Goal: Task Accomplishment & Management: Manage account settings

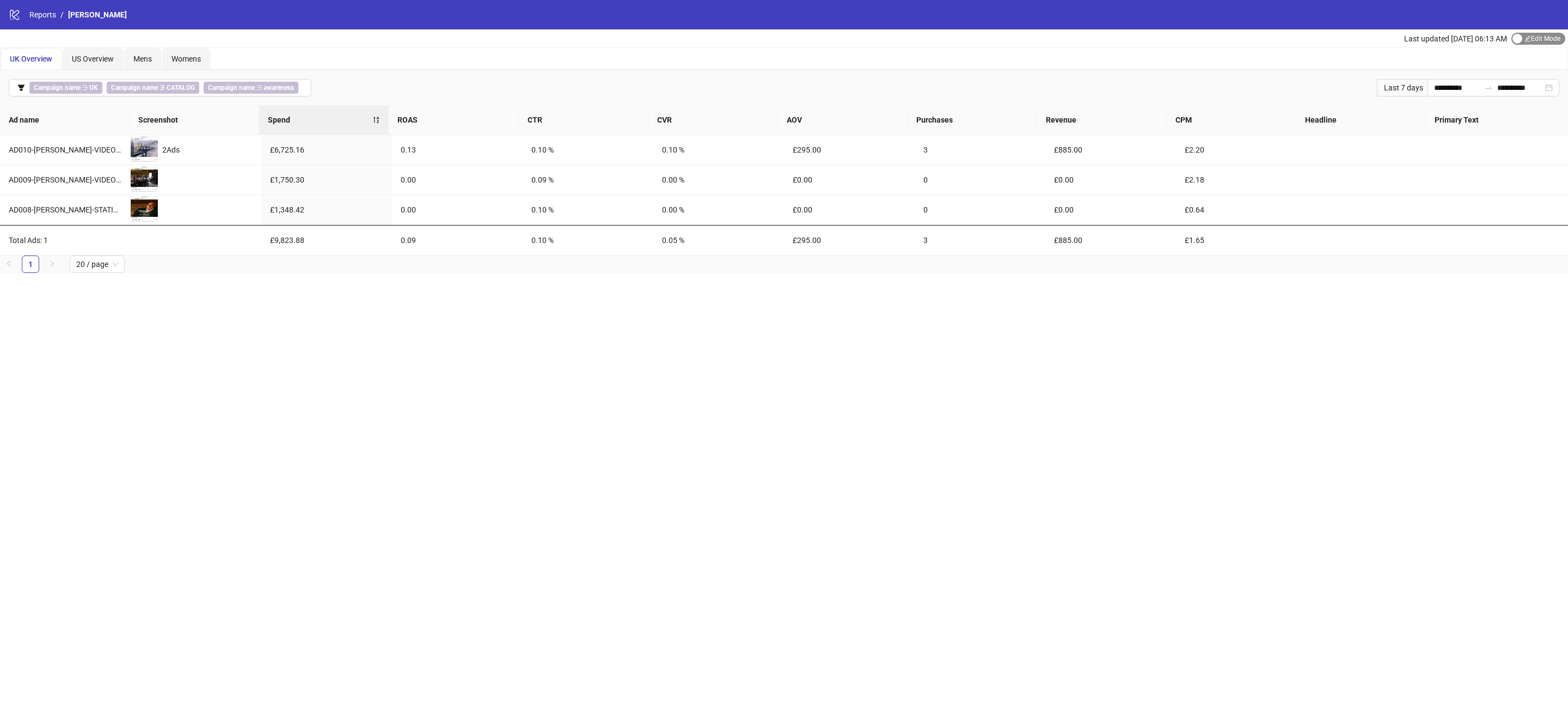
click at [1535, 40] on span "Edit Mode Edit Mode" at bounding box center [1538, 39] width 54 height 12
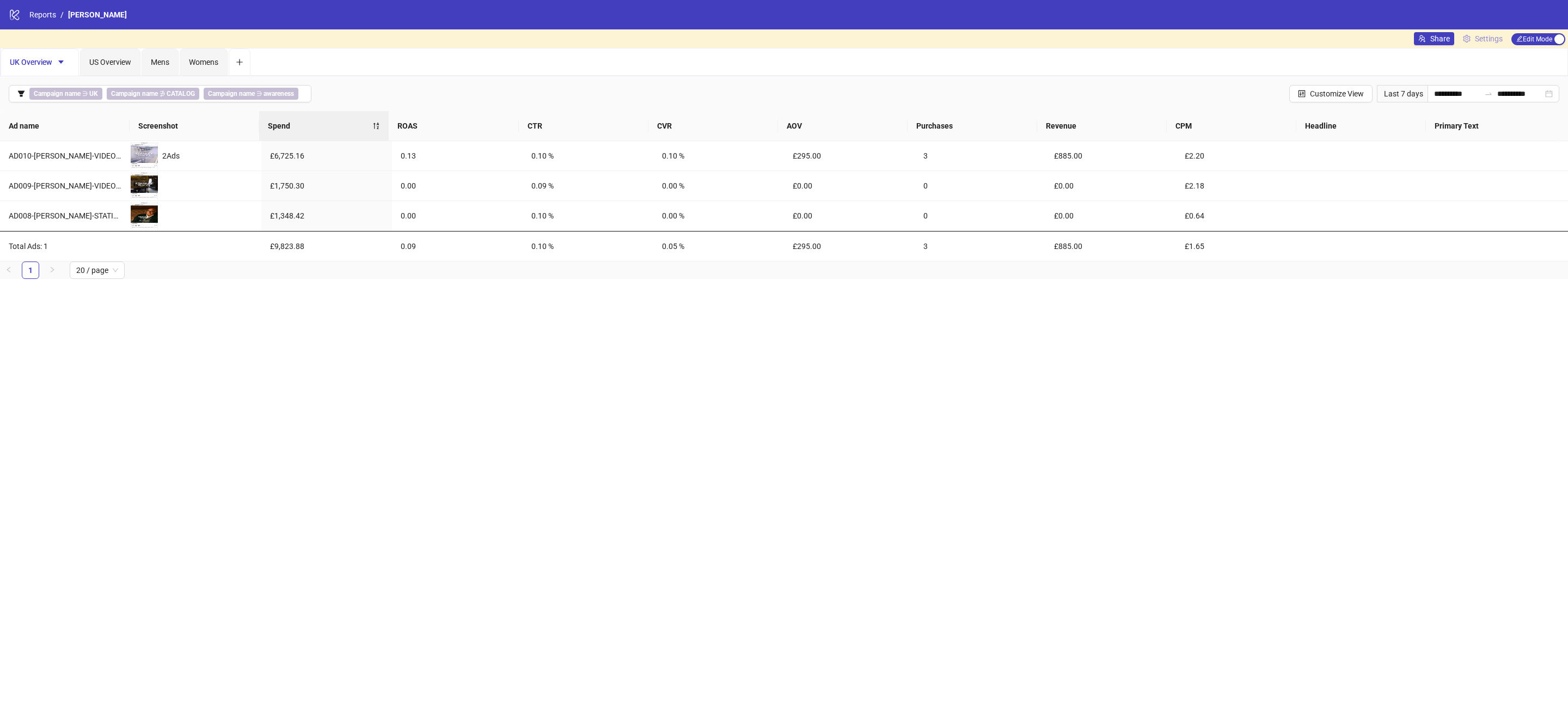
click at [1483, 33] on span "Settings" at bounding box center [1489, 39] width 28 height 12
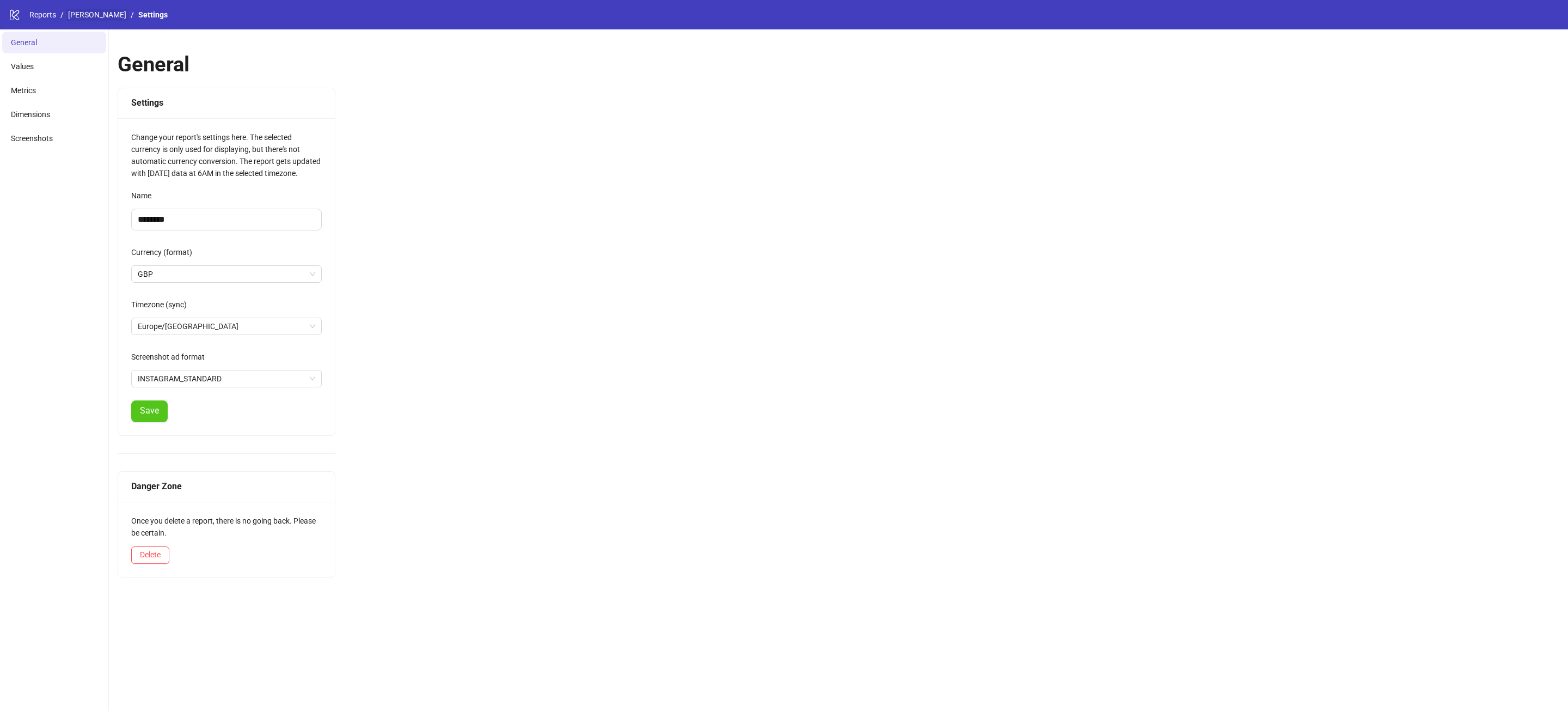
click at [84, 14] on link "[PERSON_NAME]" at bounding box center [97, 14] width 63 height 12
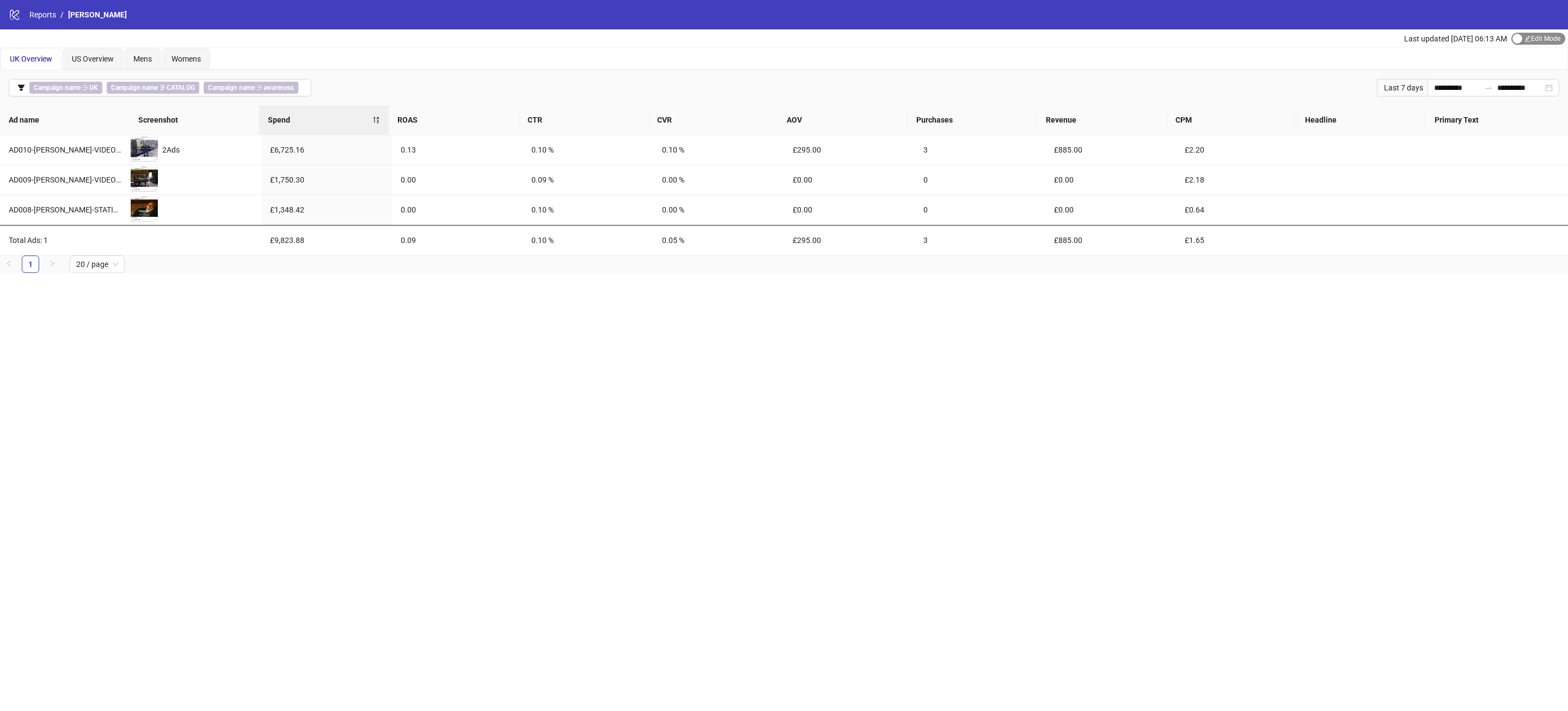
click at [1545, 37] on span "Edit Mode Edit Mode" at bounding box center [1538, 39] width 54 height 12
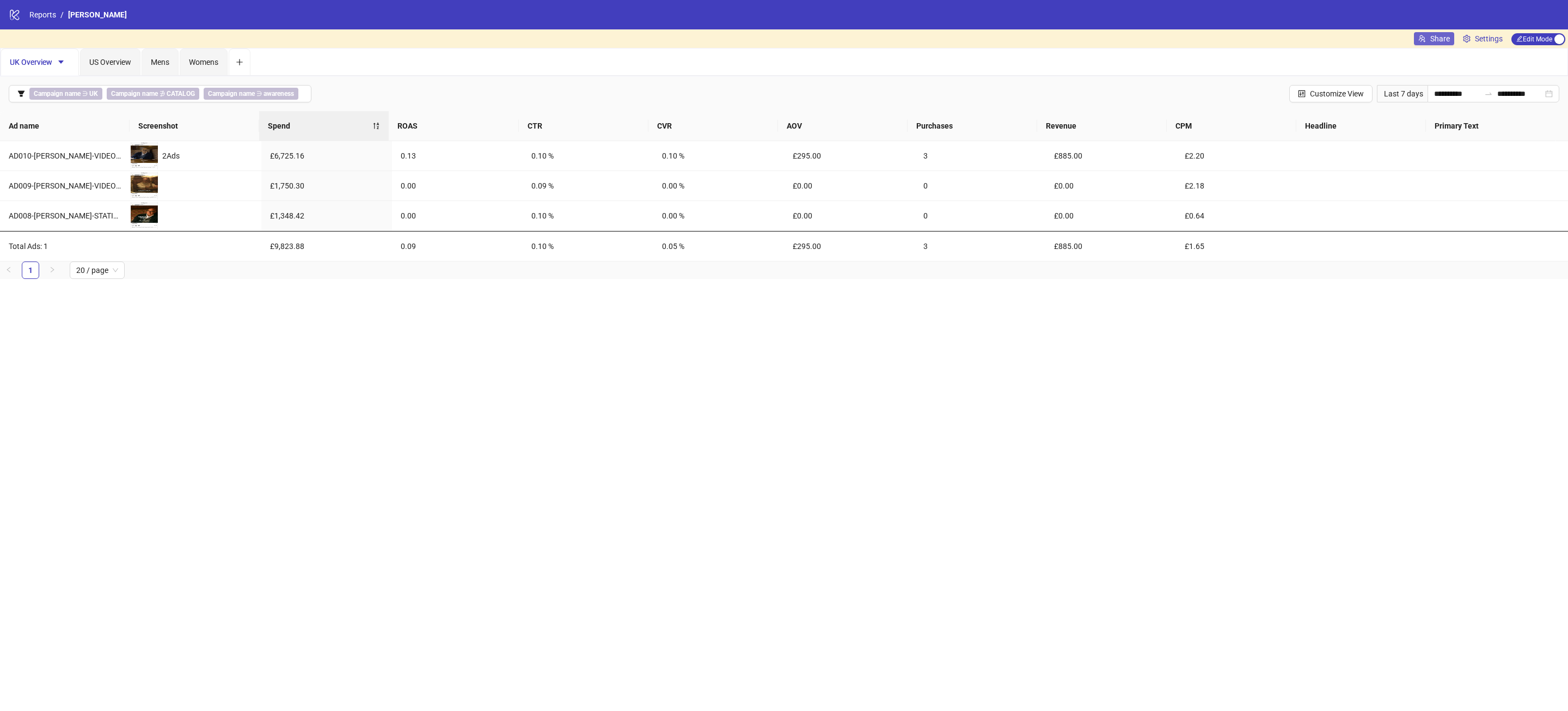
click at [1438, 38] on span "Share" at bounding box center [1440, 38] width 20 height 8
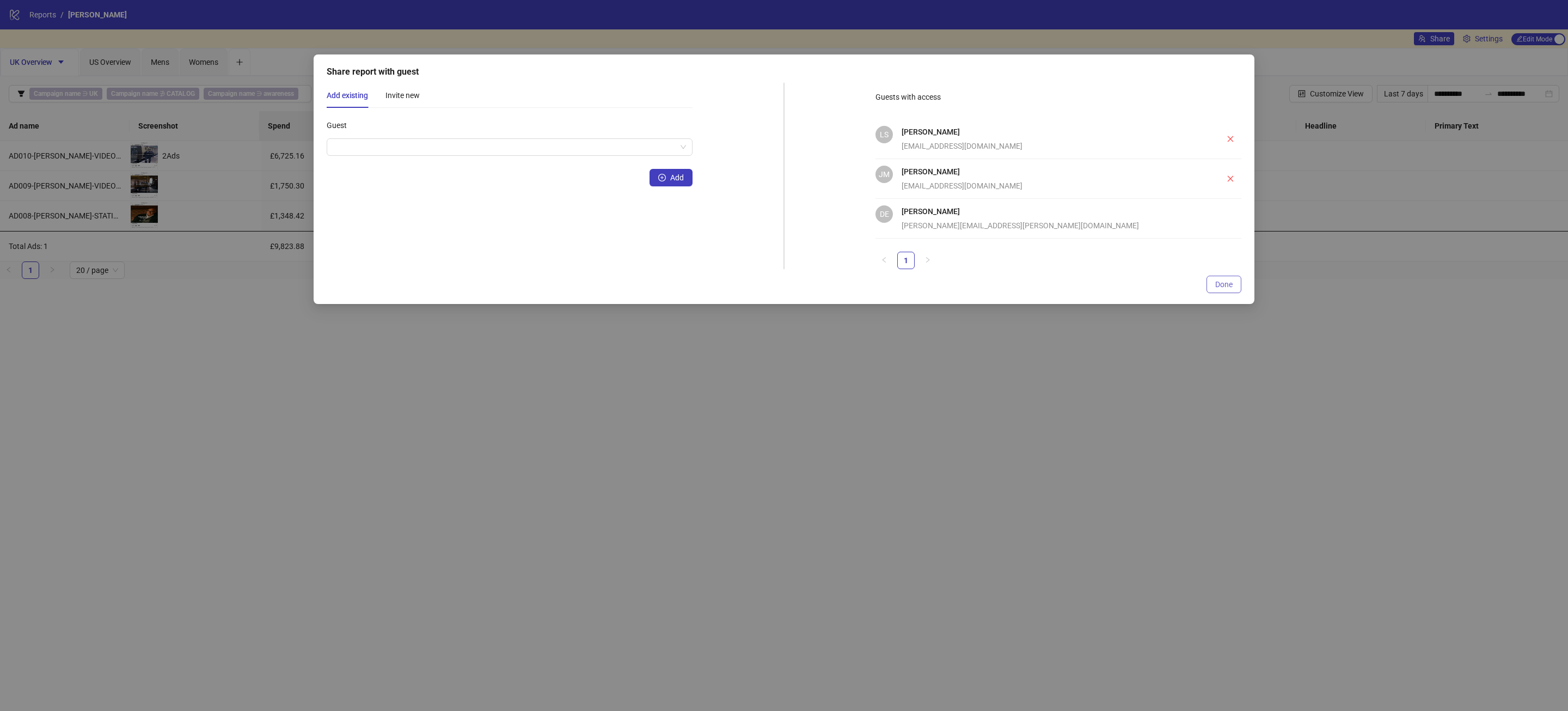
click at [1228, 283] on span "Done" at bounding box center [1224, 283] width 18 height 8
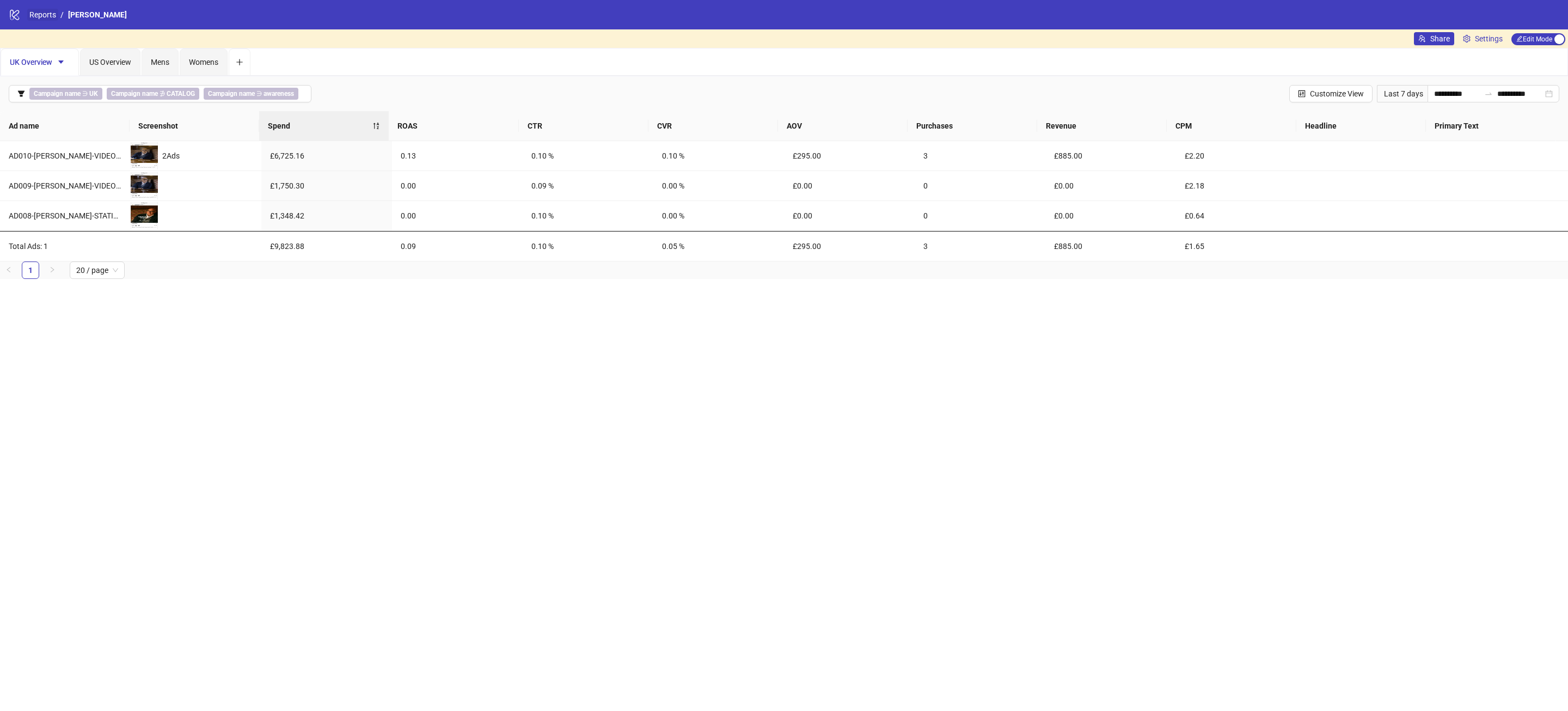
click at [47, 12] on link "Reports" at bounding box center [42, 14] width 31 height 12
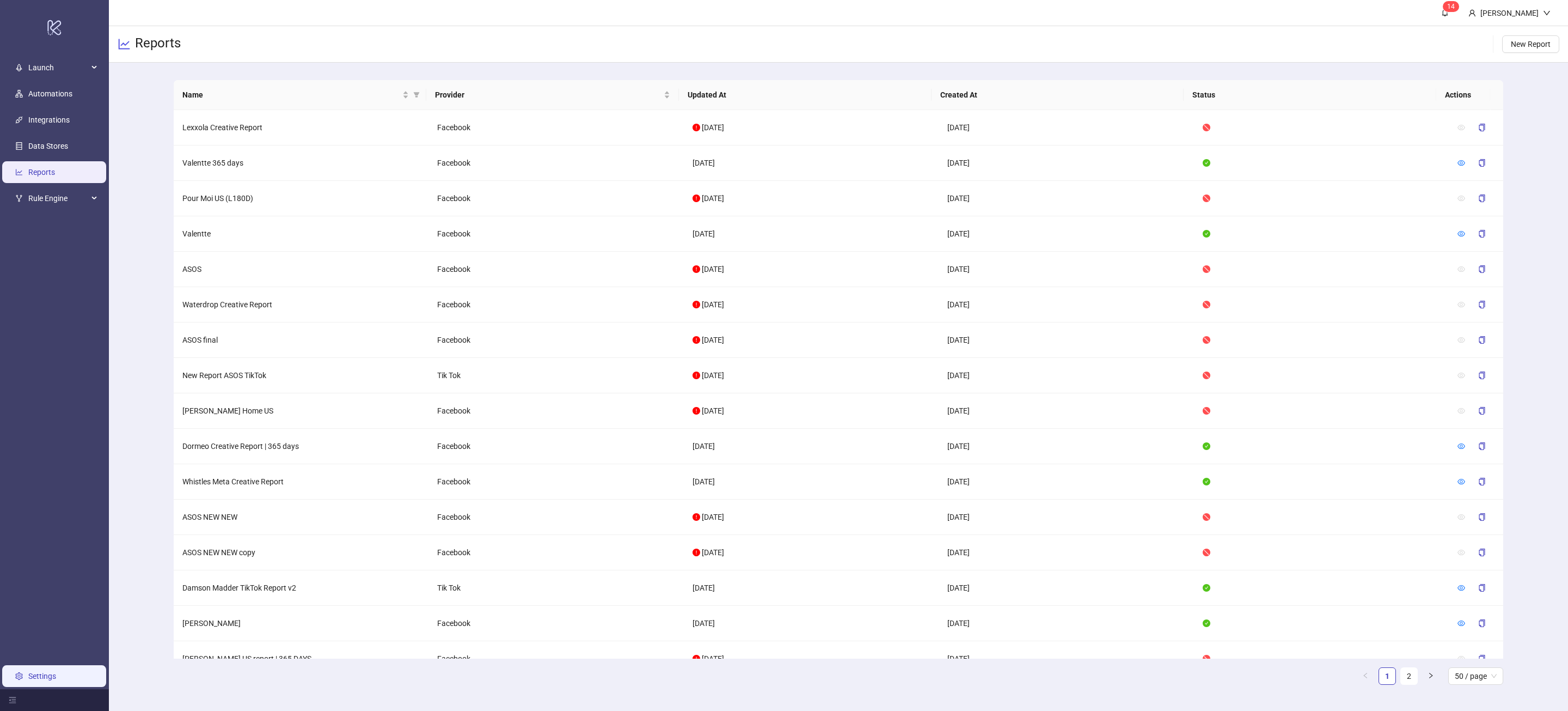
click at [56, 676] on link "Settings" at bounding box center [42, 675] width 28 height 8
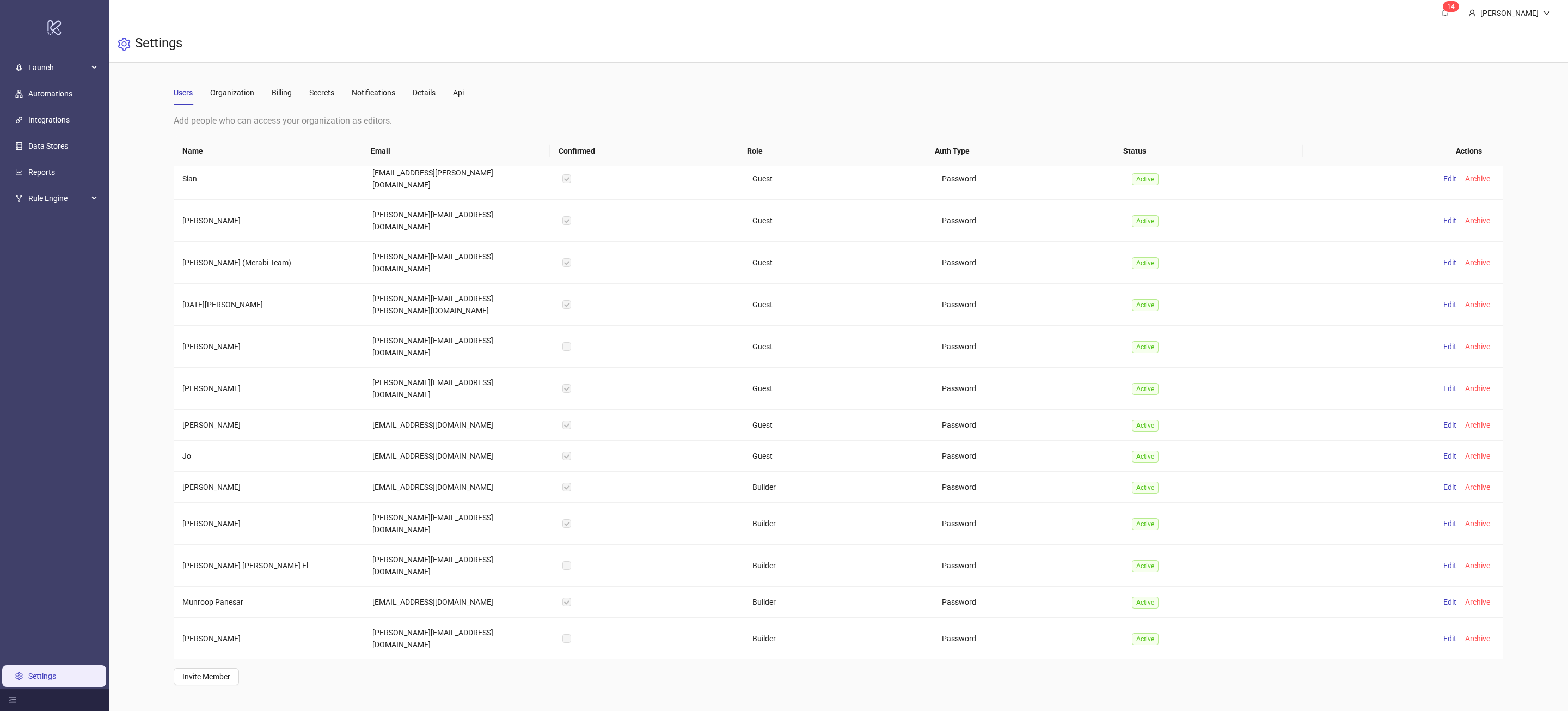
scroll to position [2462, 0]
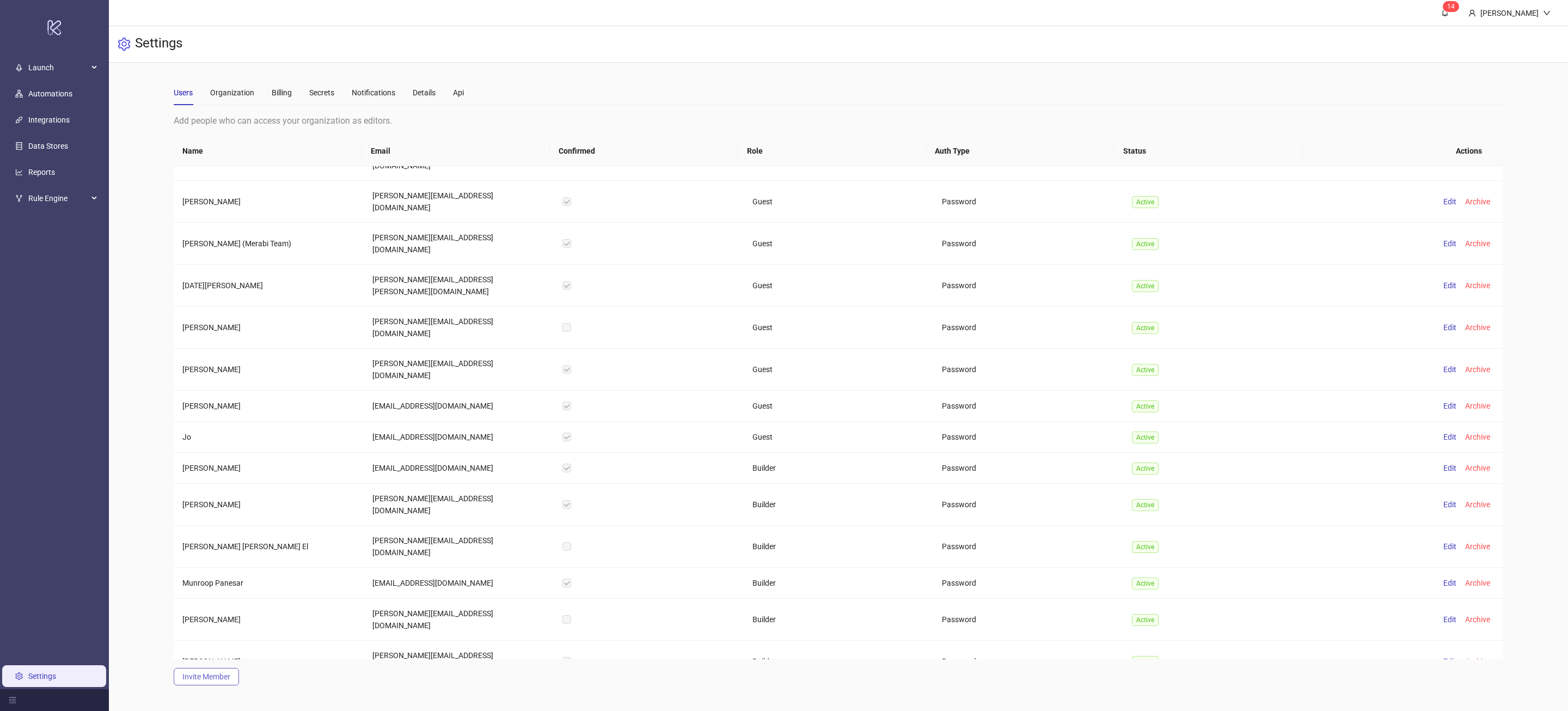
click at [224, 679] on span "Invite Member" at bounding box center [206, 676] width 48 height 8
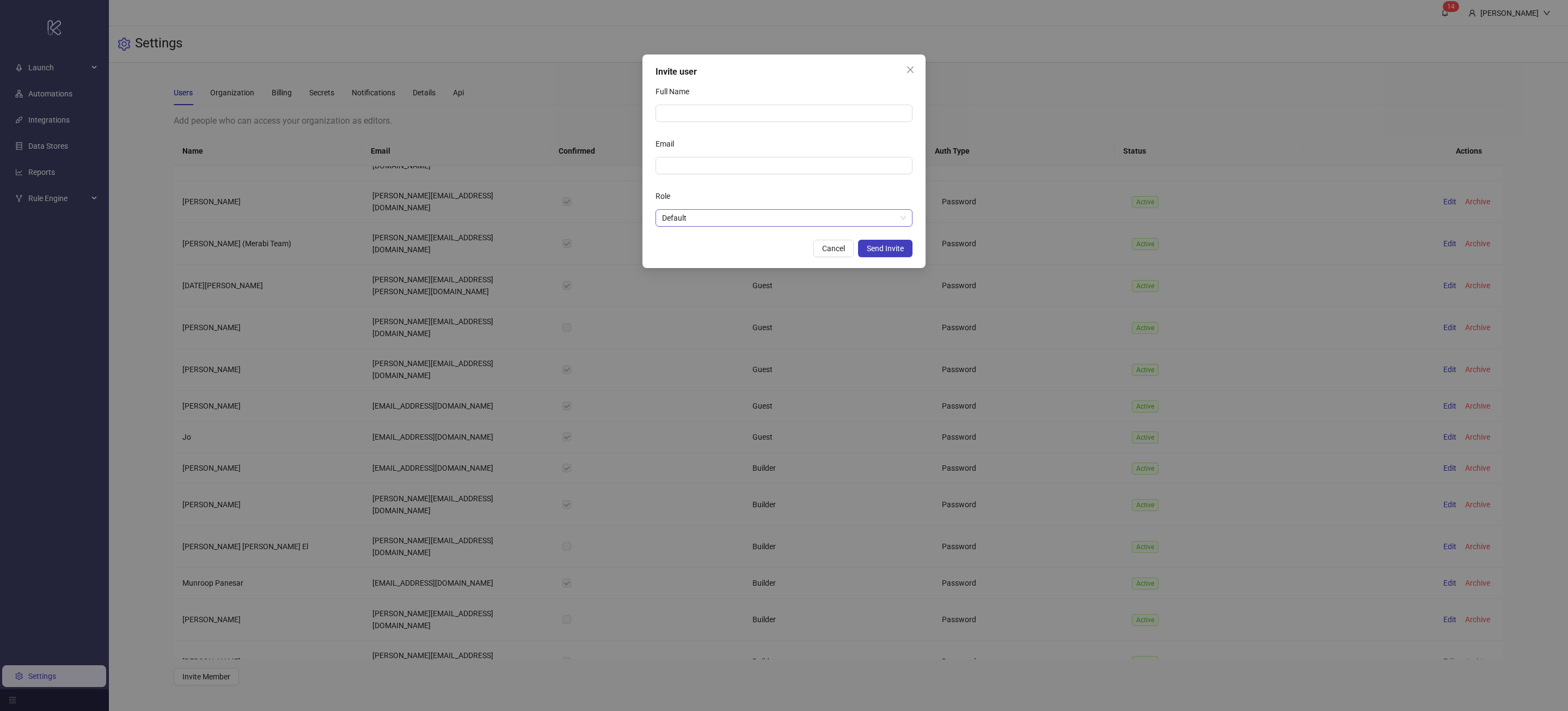
click at [690, 218] on span "Default" at bounding box center [784, 218] width 244 height 16
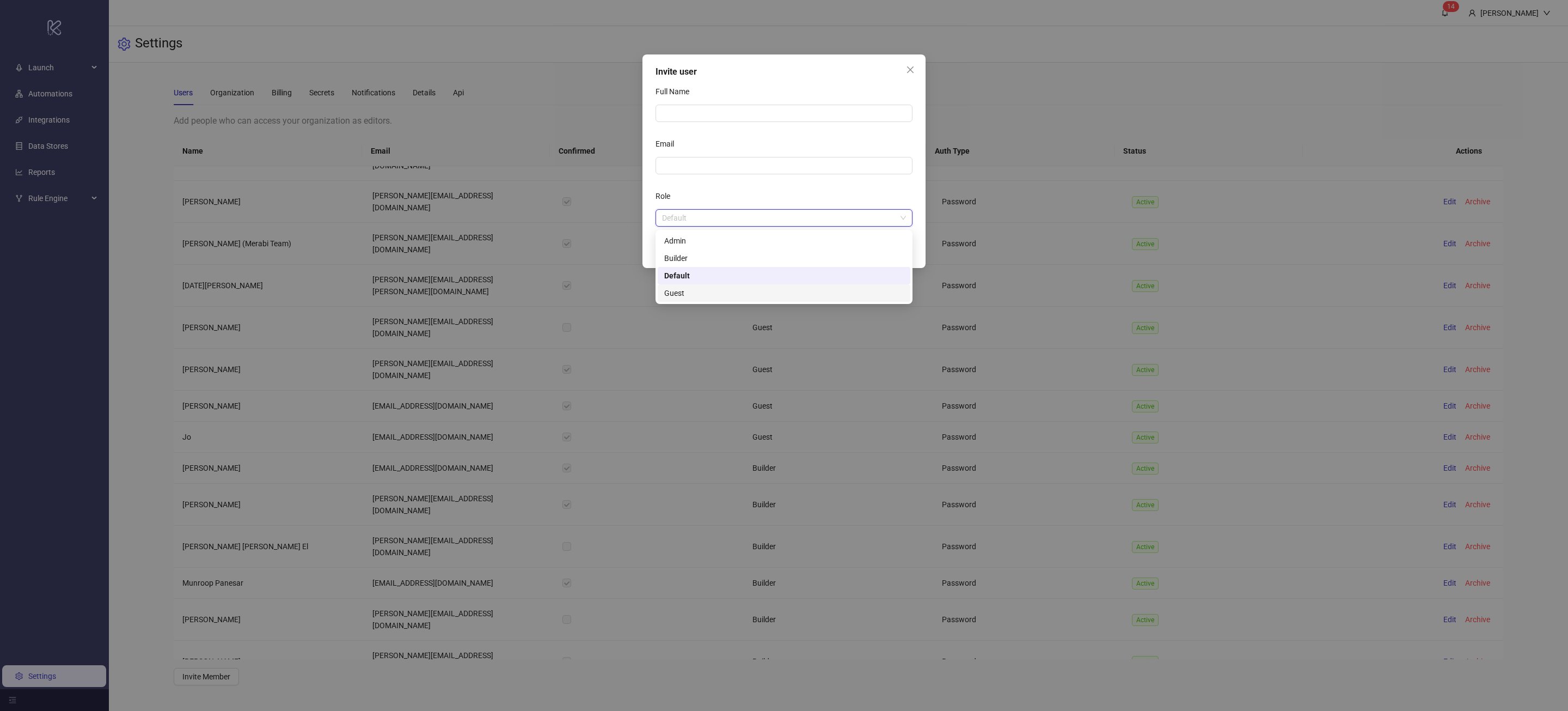
click at [696, 286] on div "Guest" at bounding box center [784, 293] width 252 height 18
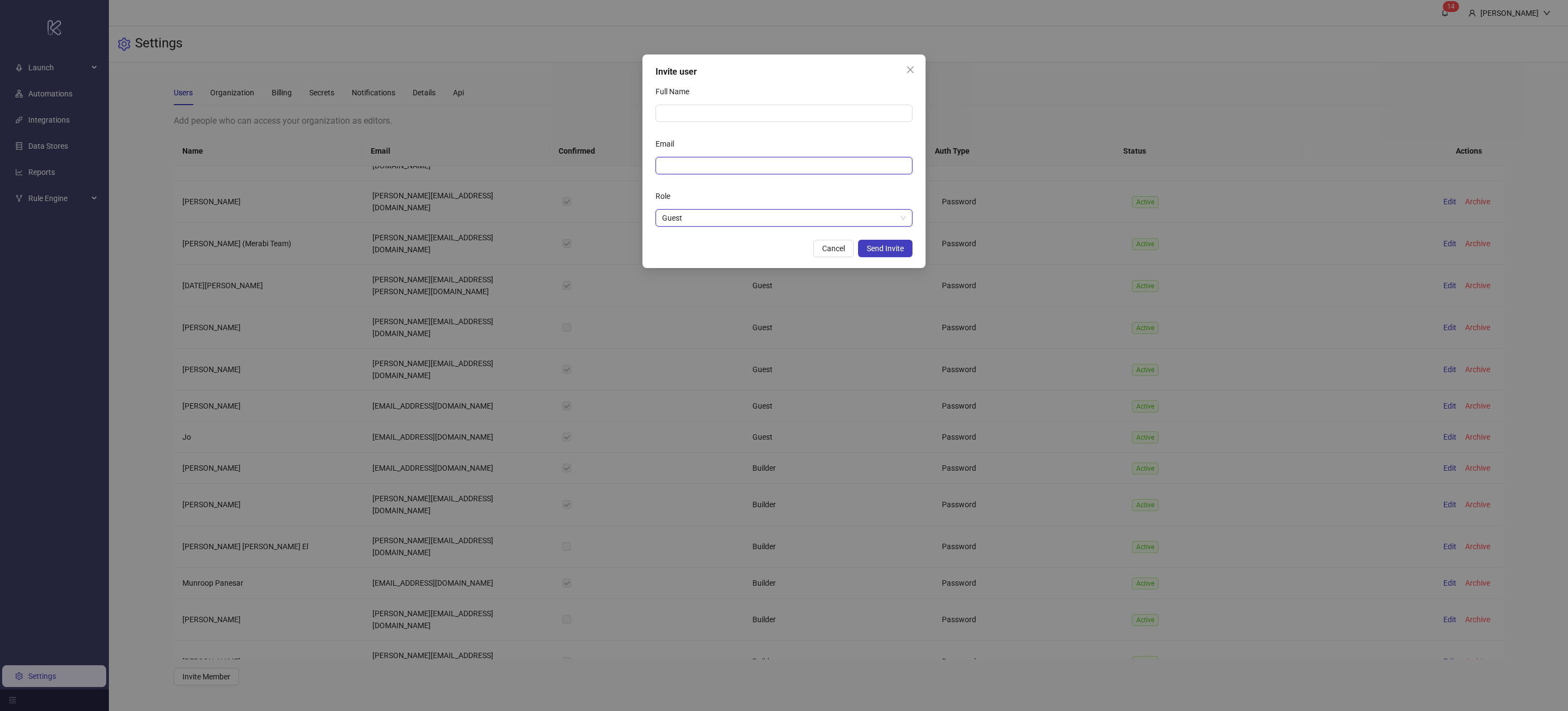
click at [711, 165] on input "Email" at bounding box center [783, 166] width 242 height 12
type input "**********"
click at [761, 115] on input "Full Name" at bounding box center [784, 113] width 257 height 18
type input "**********"
click at [896, 252] on span "Send Invite" at bounding box center [885, 248] width 37 height 8
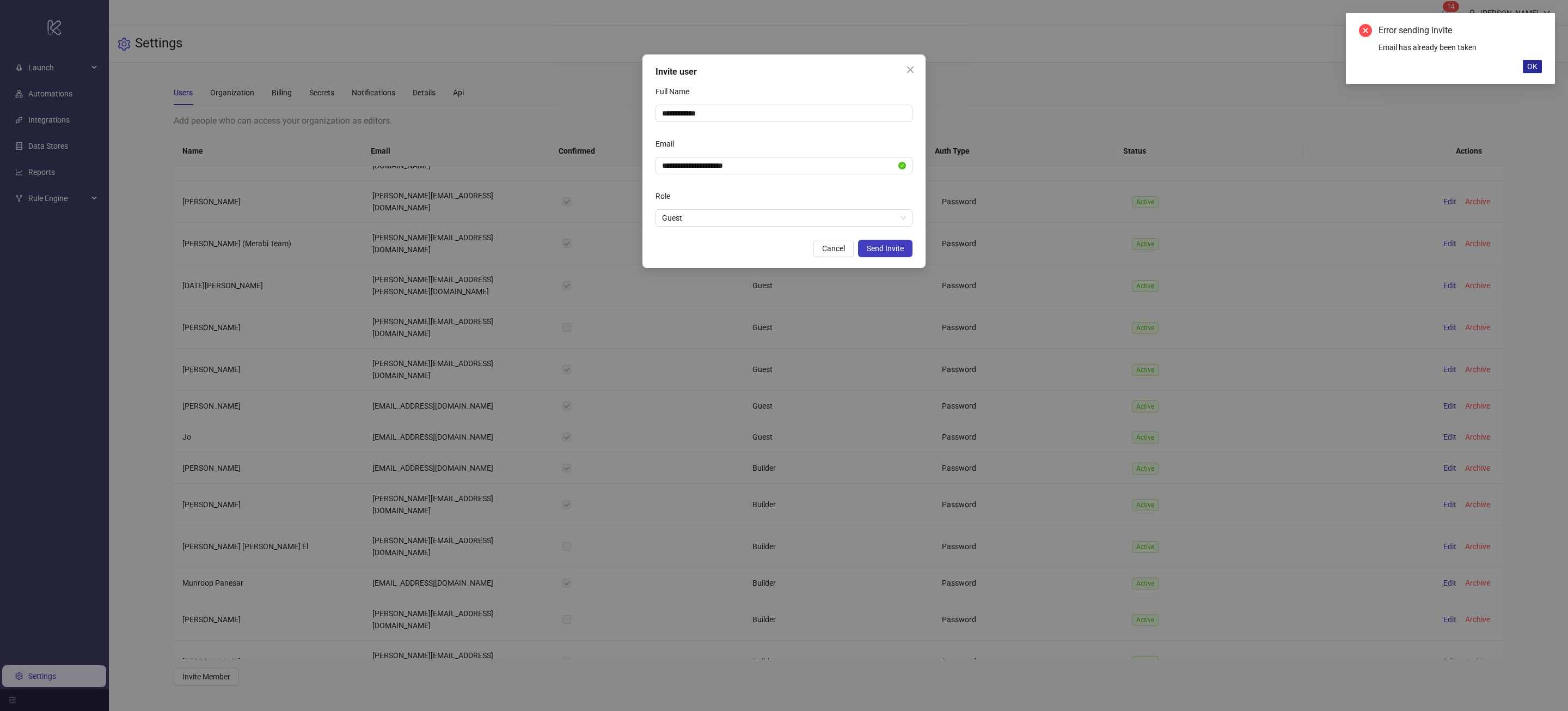
click at [1528, 67] on span "OK" at bounding box center [1532, 66] width 10 height 8
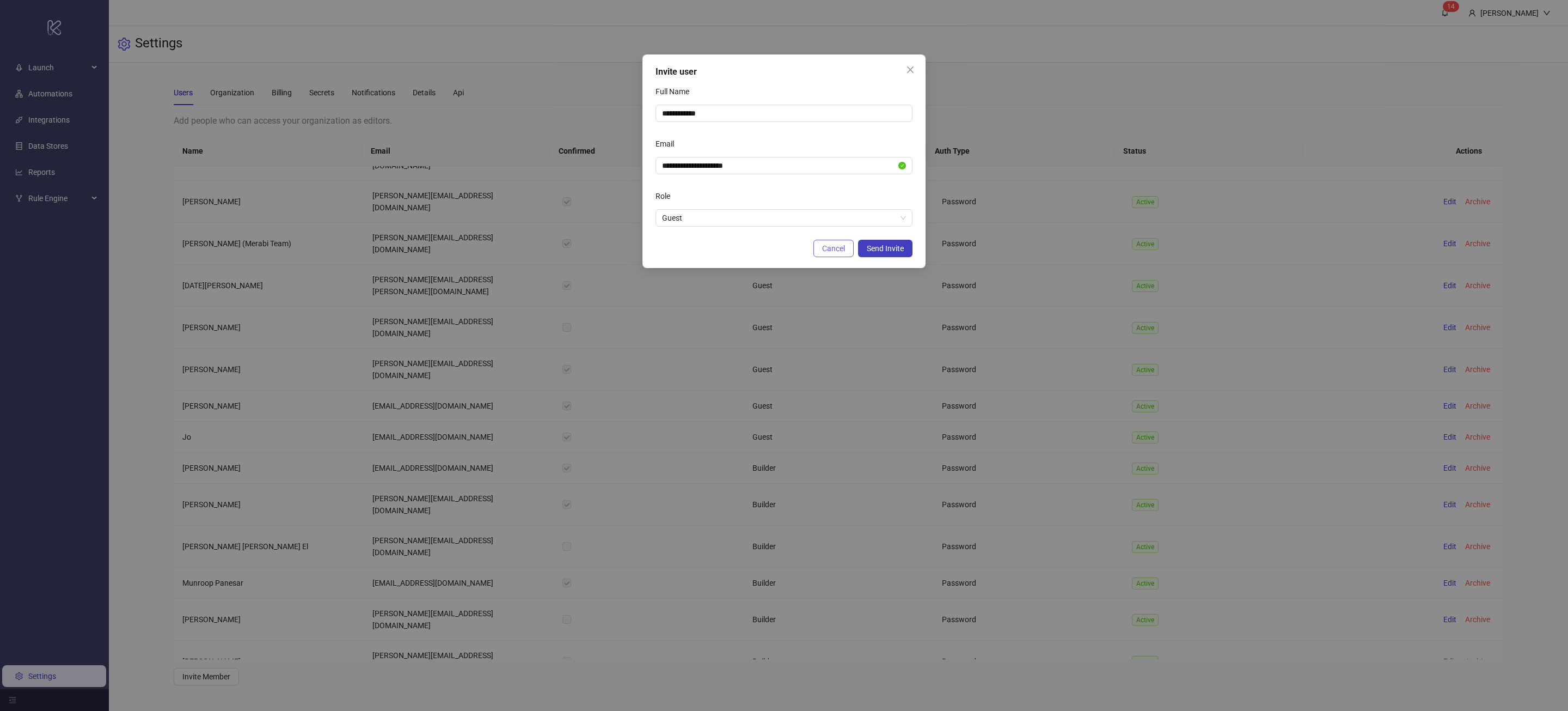
click at [830, 248] on span "Cancel" at bounding box center [834, 248] width 23 height 8
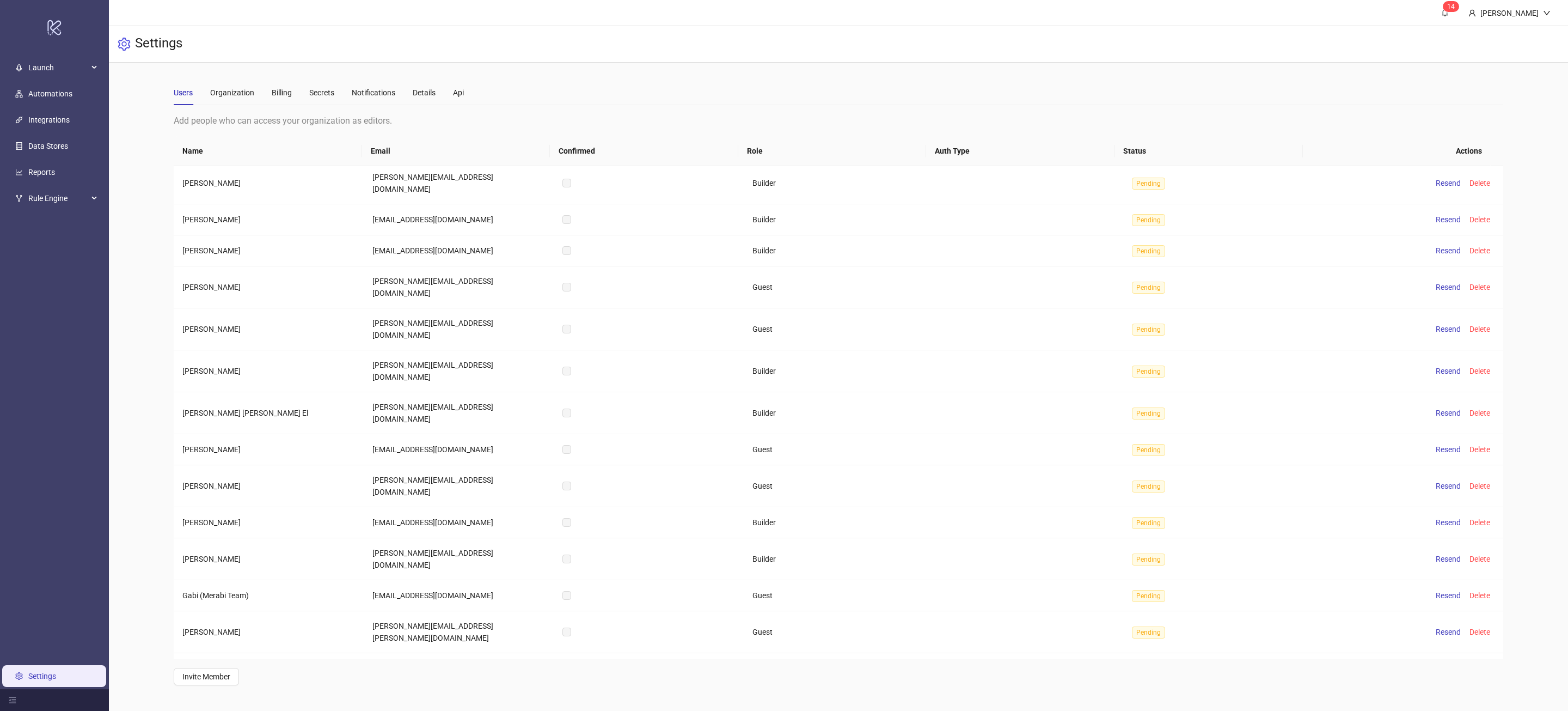
scroll to position [5274, 0]
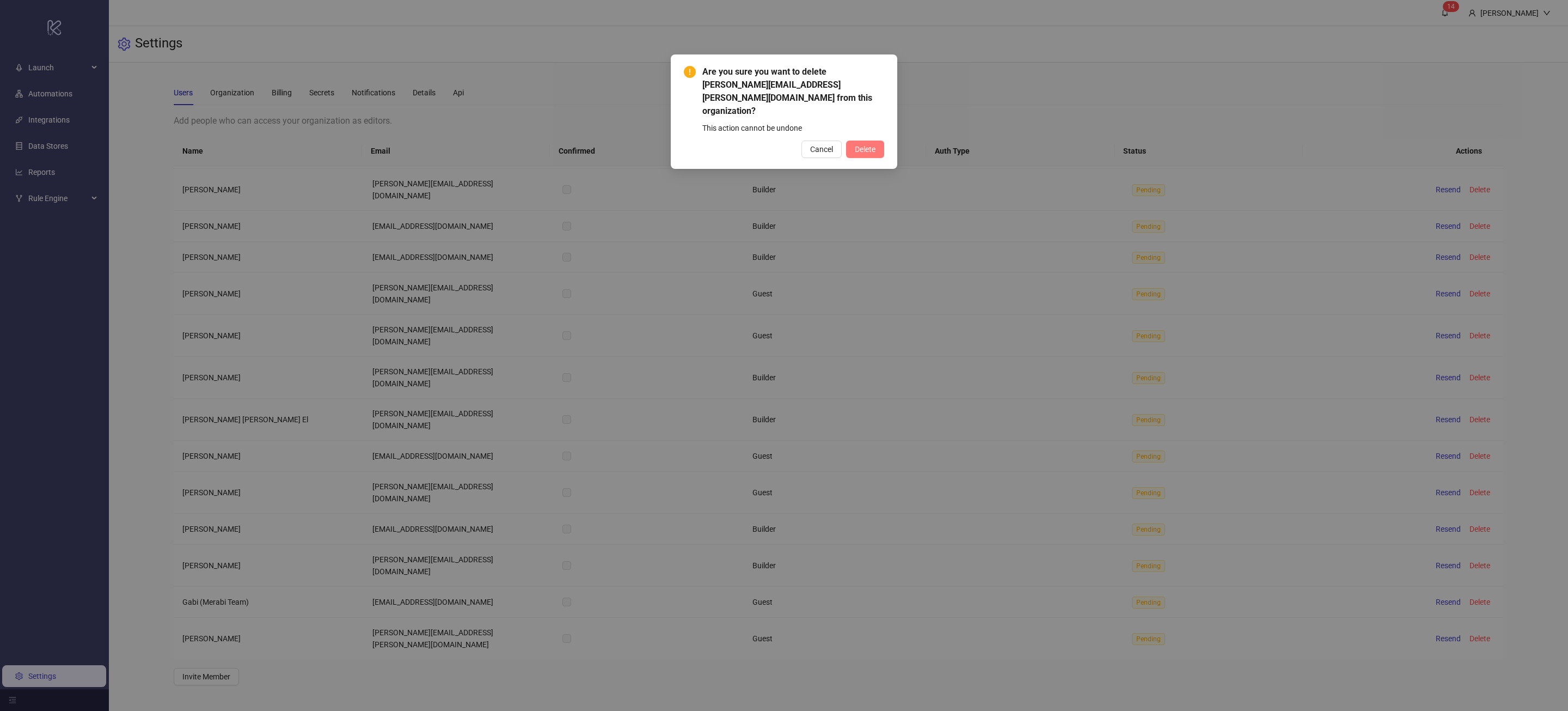
click at [867, 145] on span "Delete" at bounding box center [865, 149] width 21 height 8
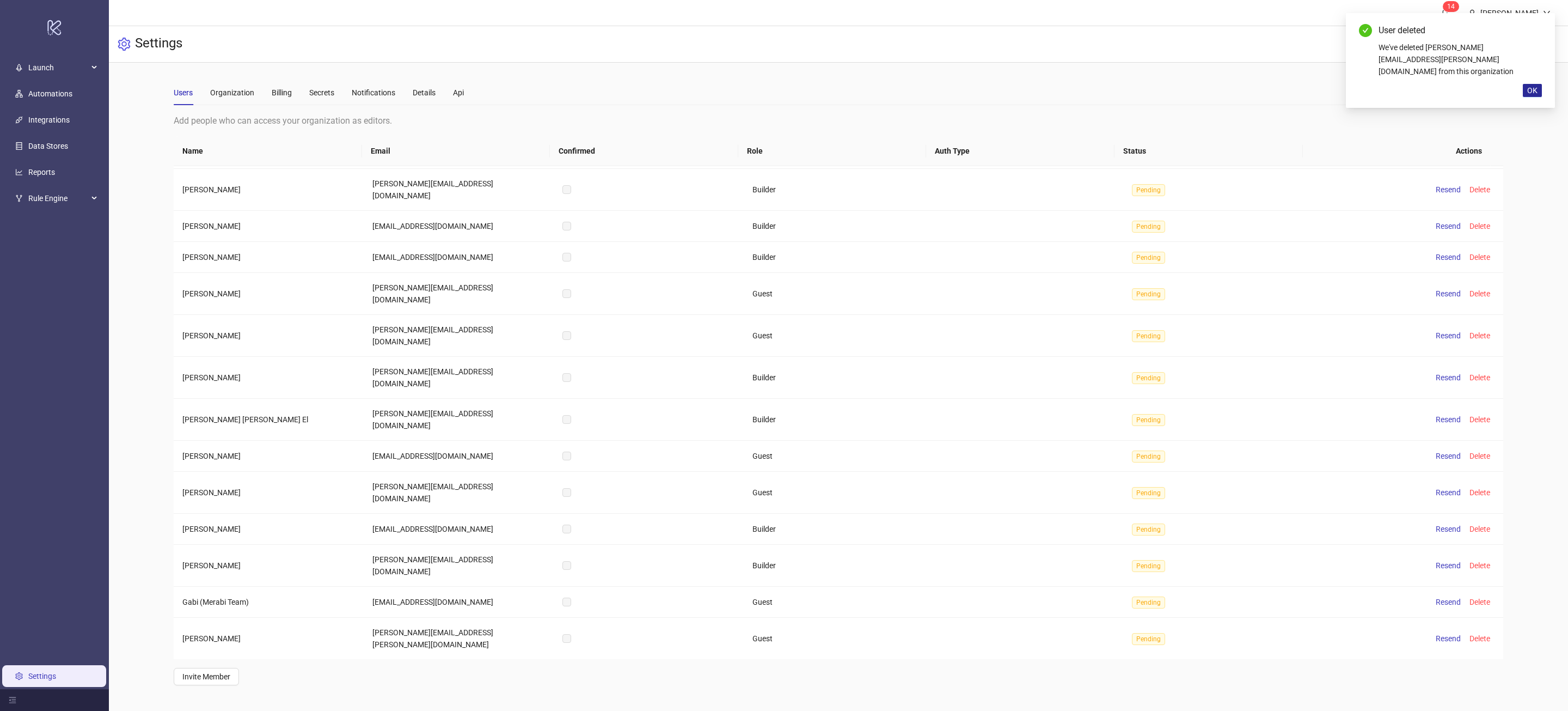
click at [1530, 86] on span "OK" at bounding box center [1532, 89] width 10 height 8
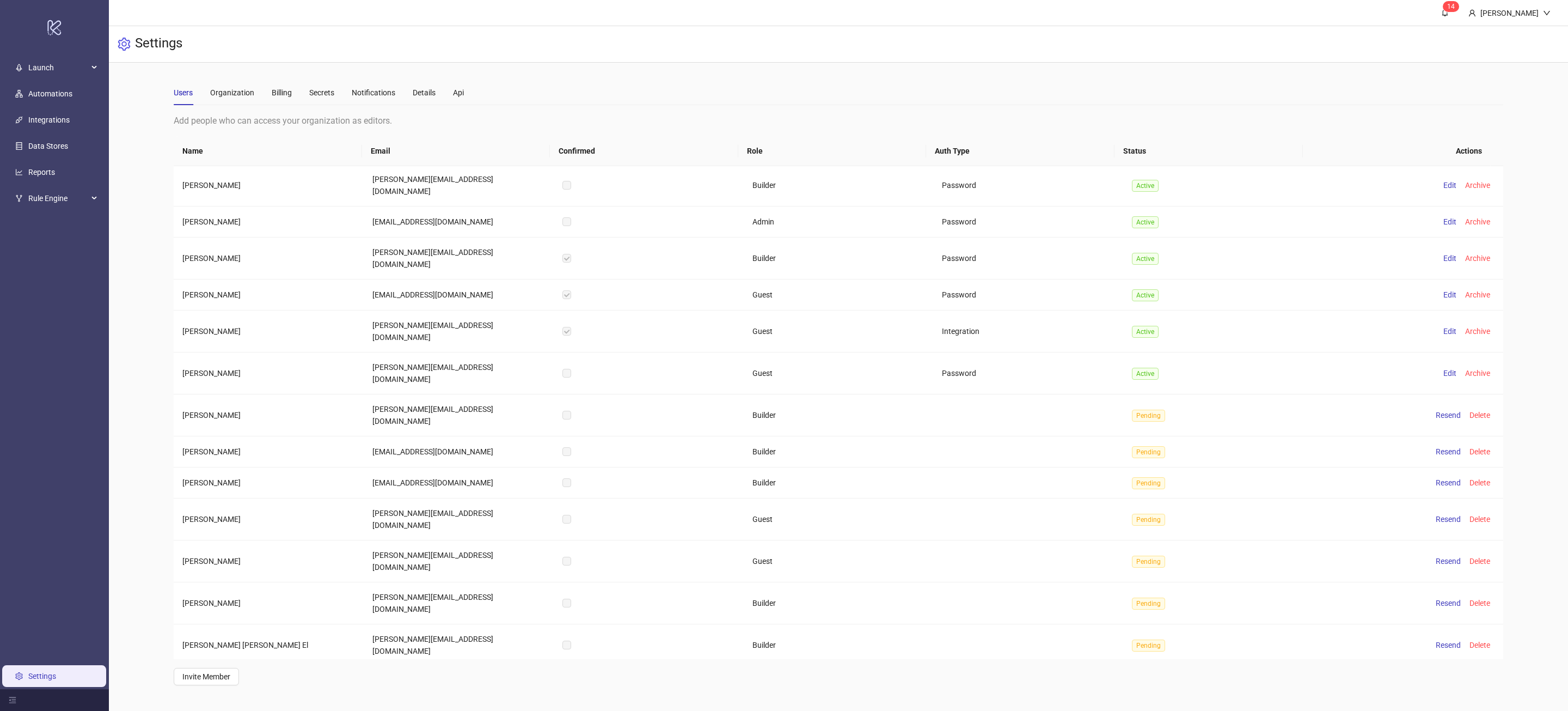
scroll to position [5047, 0]
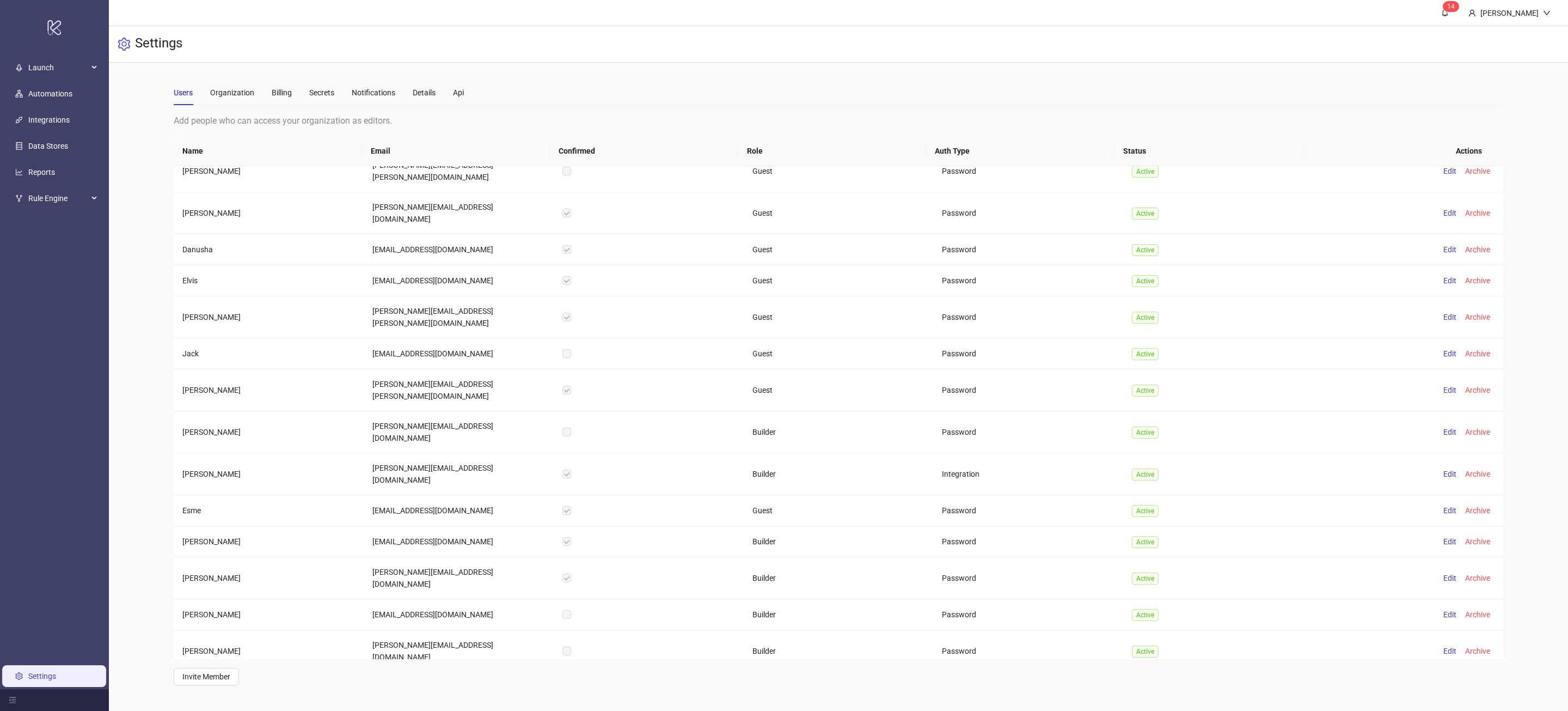
scroll to position [4537, 0]
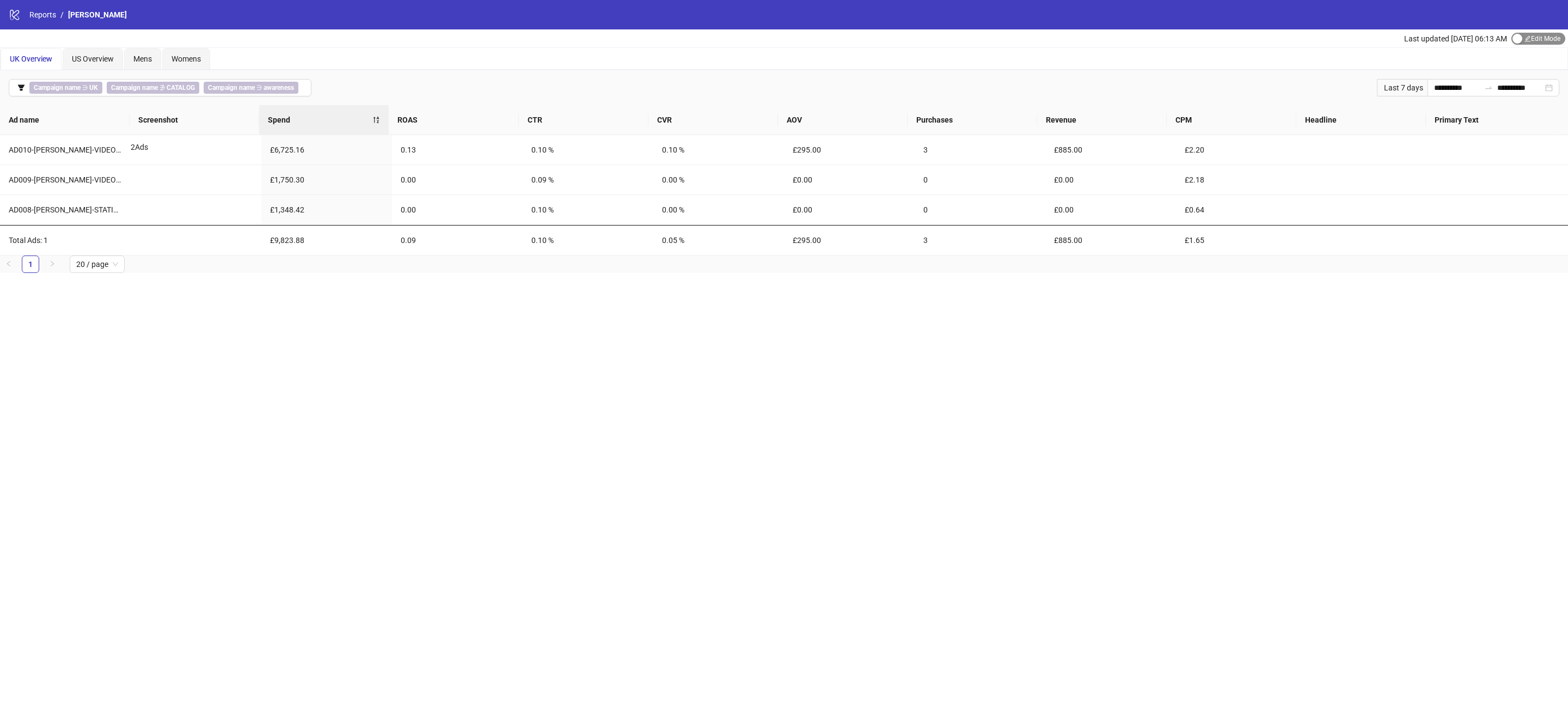
click at [1540, 40] on span "Edit Mode Edit Mode" at bounding box center [1538, 39] width 54 height 12
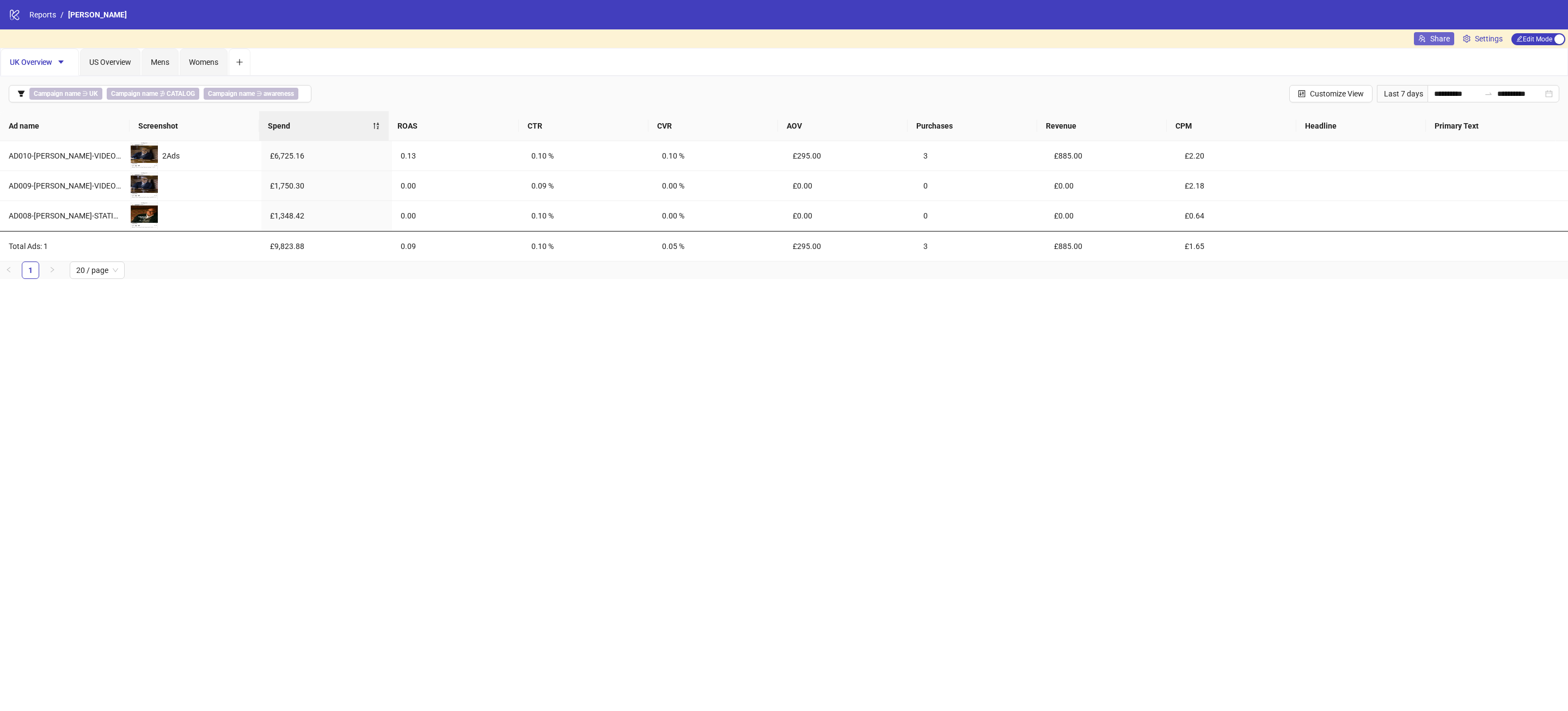
click at [1439, 37] on span "Share" at bounding box center [1440, 38] width 20 height 8
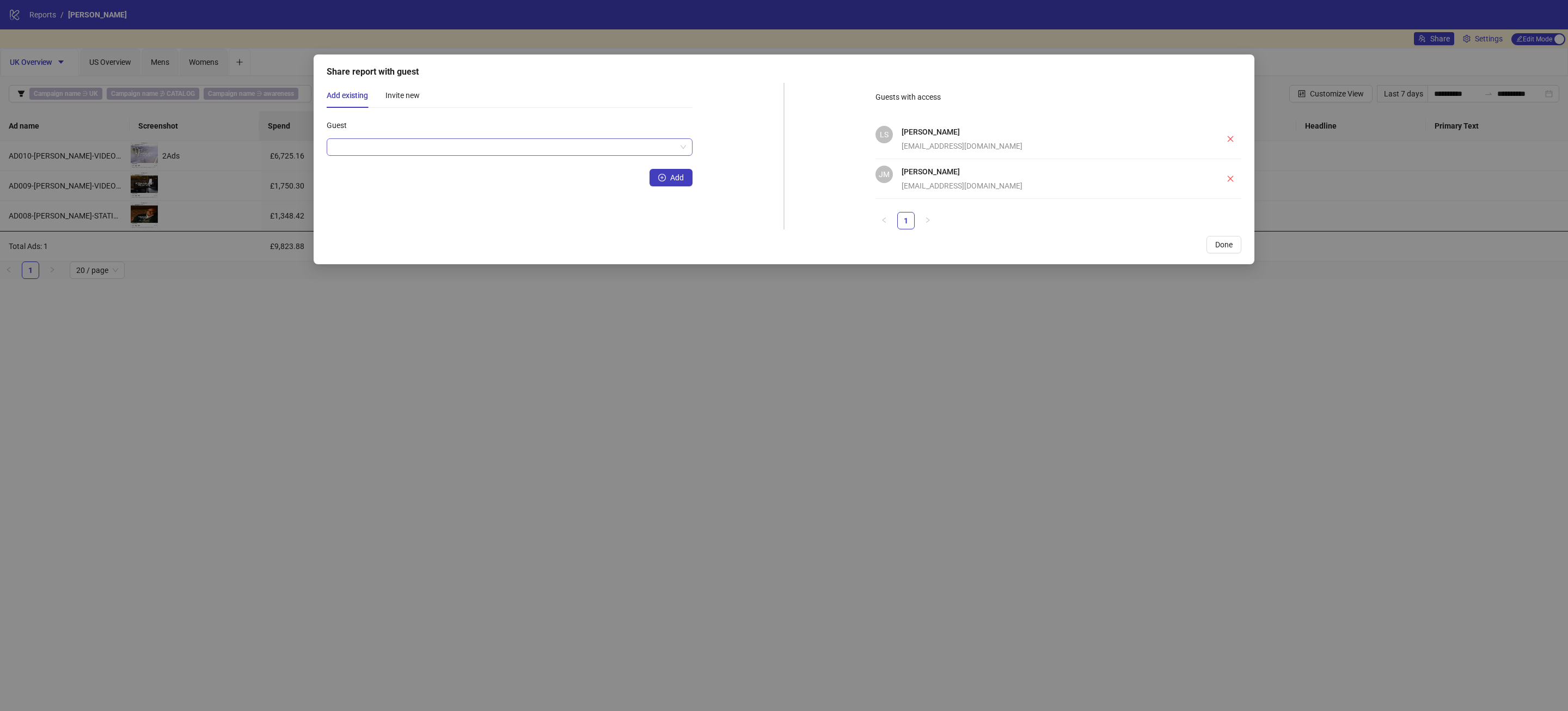
click at [537, 150] on input "Guest" at bounding box center [504, 147] width 344 height 16
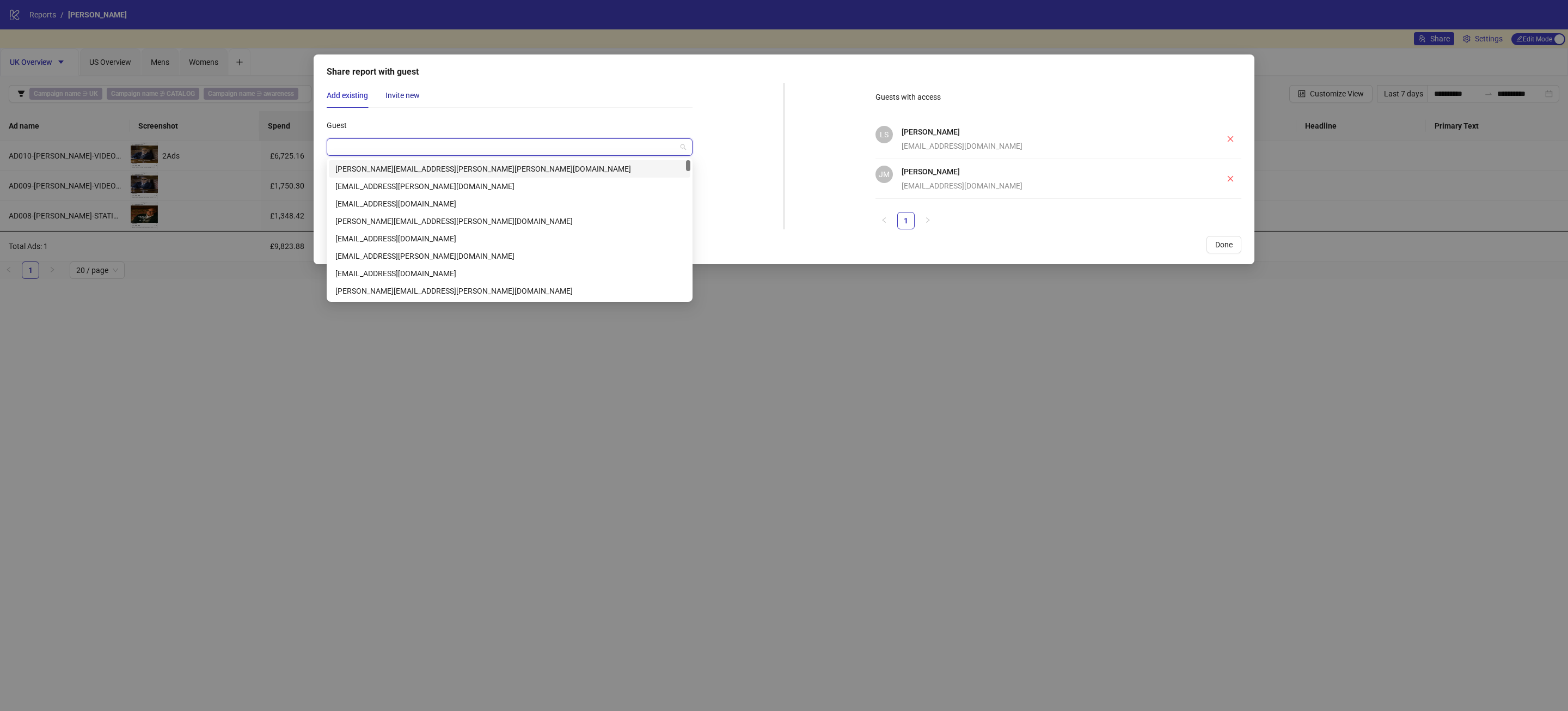
click at [403, 89] on div "Invite new" at bounding box center [403, 95] width 34 height 12
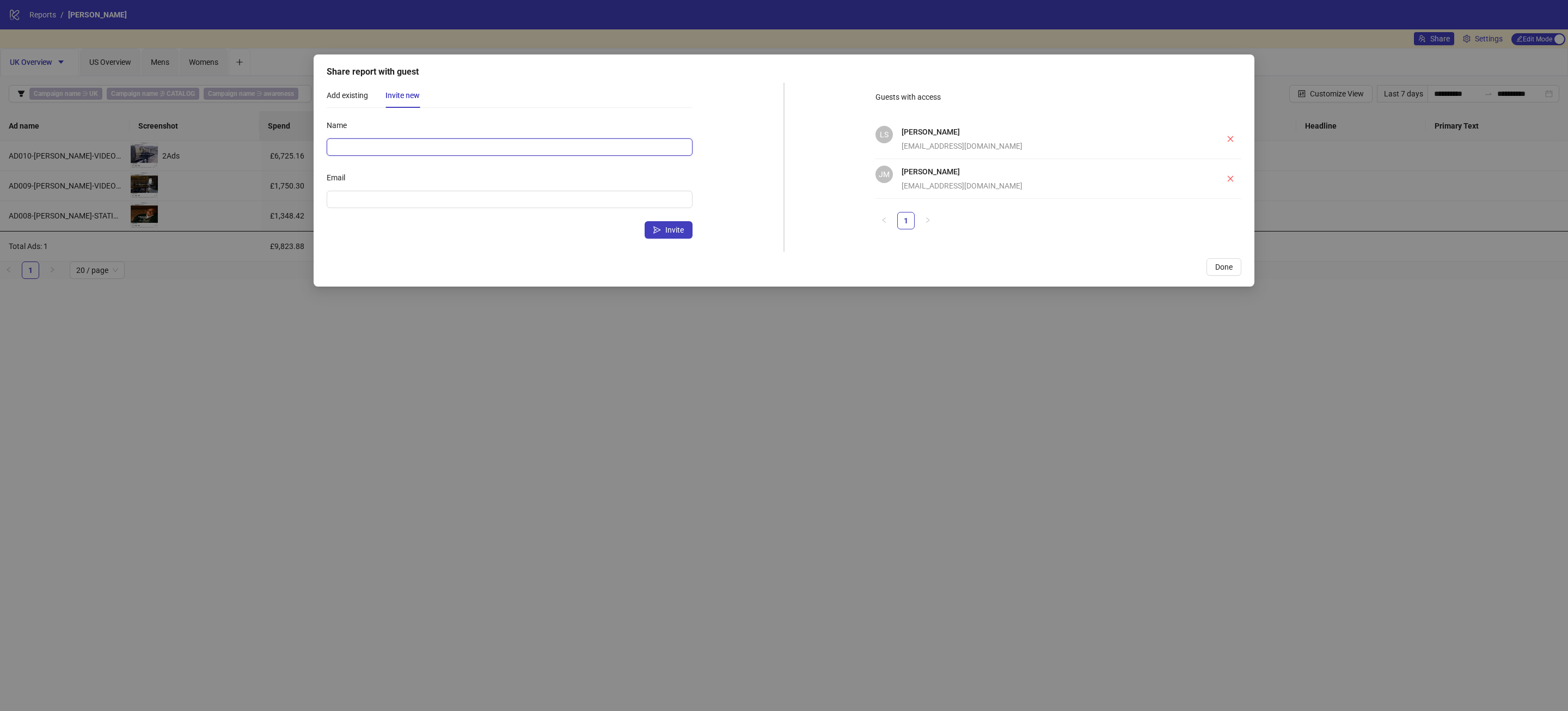
click at [411, 146] on input "Name" at bounding box center [509, 147] width 366 height 18
type input "**********"
click at [407, 200] on input "Email" at bounding box center [508, 199] width 351 height 12
type input "**********"
click at [670, 234] on span "Invite" at bounding box center [675, 230] width 19 height 8
